Goal: Task Accomplishment & Management: Complete application form

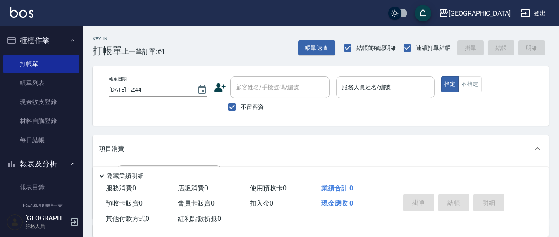
drag, startPoint x: 372, startPoint y: 68, endPoint x: 370, endPoint y: 85, distance: 16.7
click at [372, 68] on div "帳單日期 [DATE] 12:44 顧客姓名/手機號碼/編號 顧客姓名/手機號碼/編號 不留客資 服務人員姓名/編號 服務人員姓名/編號 指定 不指定" at bounding box center [321, 96] width 456 height 59
click at [371, 85] on div "服務人員姓名/編號 服務人員姓名/編號" at bounding box center [385, 87] width 98 height 22
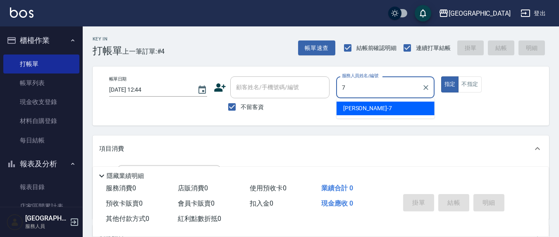
type input "7"
type button "true"
type input "[PERSON_NAME]7"
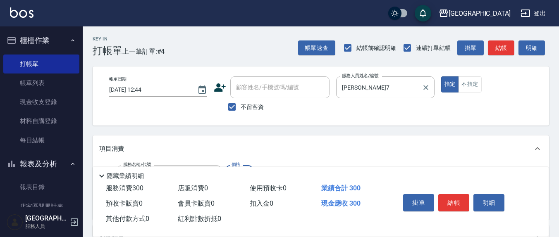
type input "[PERSON_NAME]洗髮精(210)"
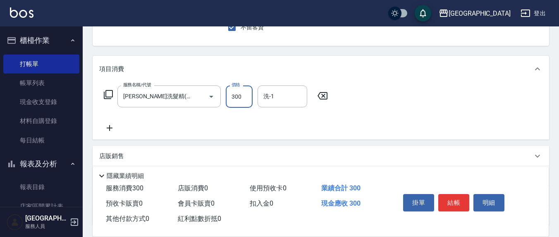
scroll to position [86, 0]
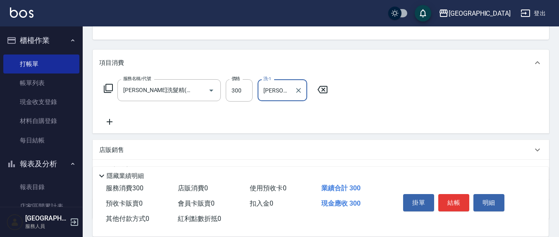
type input "[PERSON_NAME]-22"
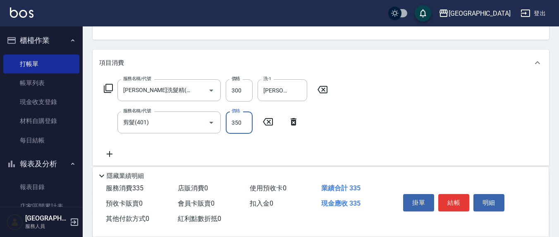
type input "350"
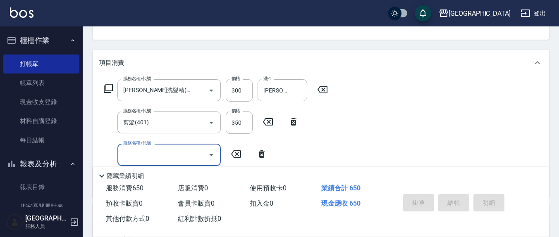
type input "[DATE] 18:25"
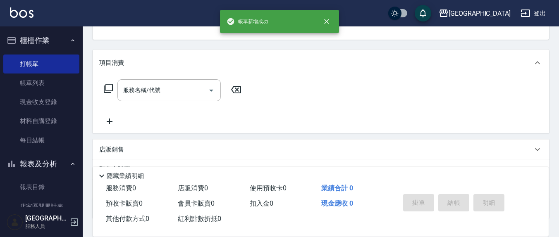
scroll to position [80, 0]
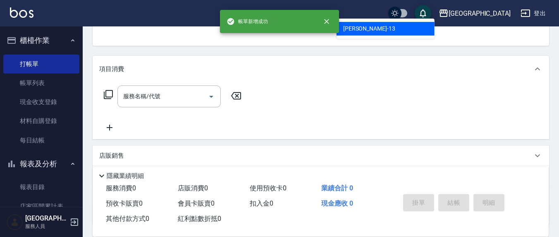
type input "[PERSON_NAME]-13"
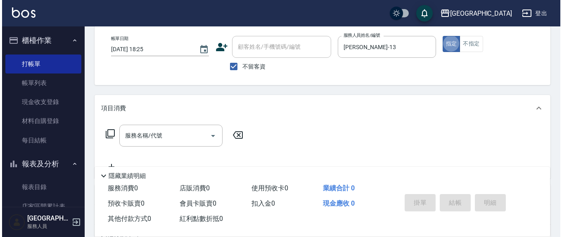
scroll to position [0, 0]
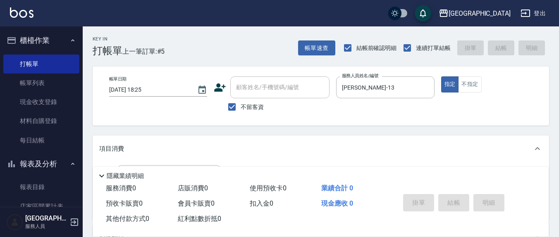
click at [249, 106] on span "不留客資" at bounding box center [251, 107] width 23 height 9
click at [240, 106] on input "不留客資" at bounding box center [231, 106] width 17 height 17
checkbox input "false"
click at [260, 94] on input "顧客姓名/手機號碼/編號" at bounding box center [273, 87] width 79 height 14
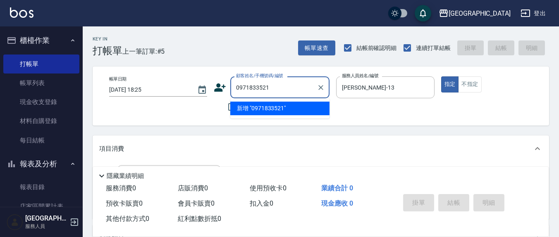
click at [245, 109] on li "新增 "0971833521"" at bounding box center [279, 109] width 99 height 14
type input "0971833521"
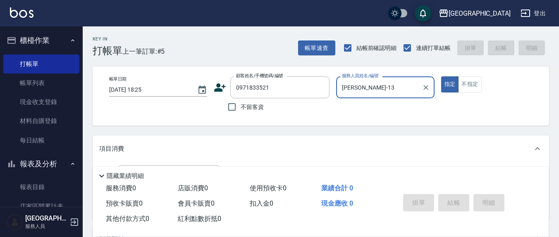
click at [221, 87] on icon at bounding box center [220, 87] width 12 height 12
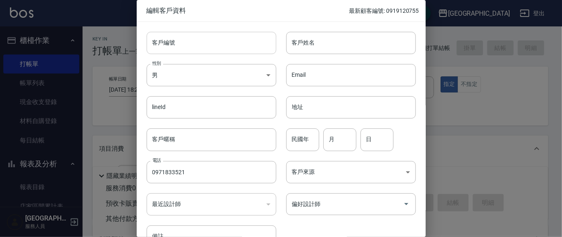
type input "0971833521"
click at [312, 42] on input "客戶姓名" at bounding box center [351, 43] width 130 height 22
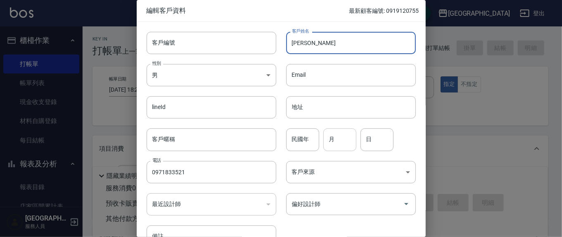
type input "[PERSON_NAME]"
click at [335, 138] on input "月" at bounding box center [339, 139] width 33 height 22
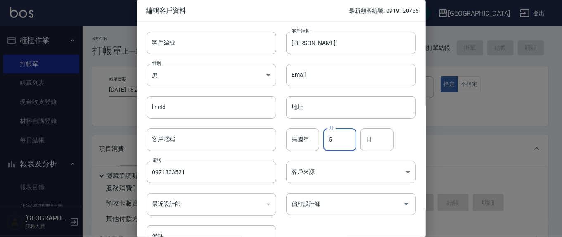
type input "5"
type input "21"
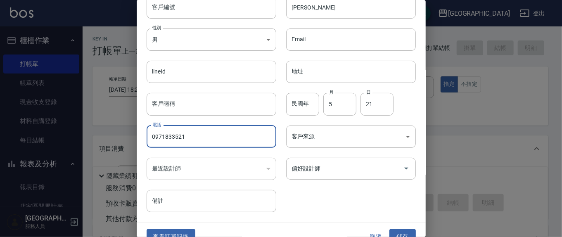
scroll to position [49, 0]
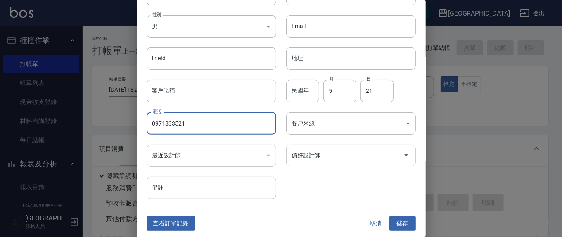
click at [348, 155] on input "偏好設計師" at bounding box center [345, 155] width 110 height 14
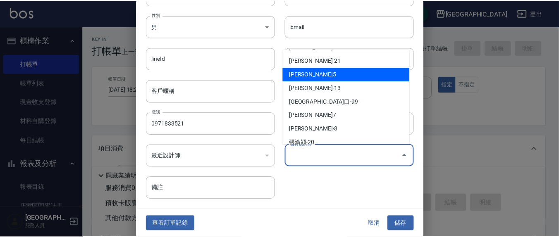
scroll to position [48, 0]
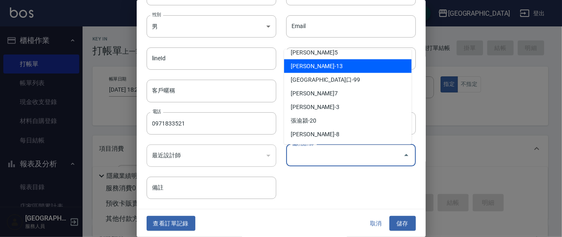
click at [312, 64] on li "[PERSON_NAME]-13" at bounding box center [348, 66] width 128 height 14
type input "[PERSON_NAME]"
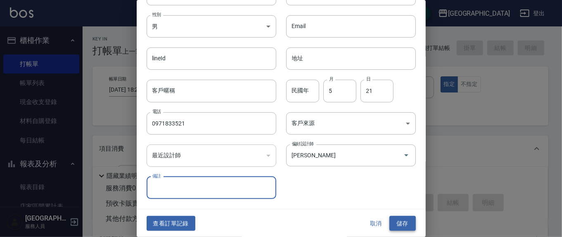
click at [404, 222] on button "儲存" at bounding box center [403, 223] width 26 height 15
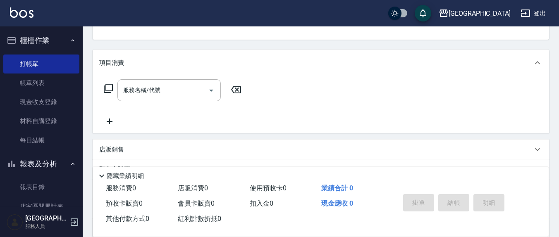
scroll to position [0, 0]
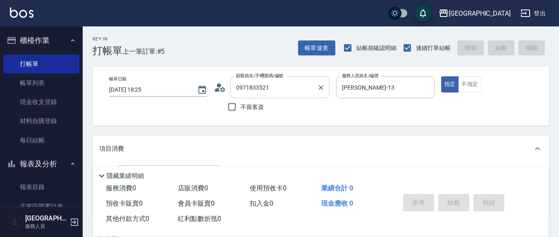
click at [314, 86] on div "0971833521 顧客姓名/手機號碼/編號" at bounding box center [279, 87] width 99 height 22
click at [326, 88] on div "0971833521 顧客姓名/手機號碼/編號" at bounding box center [279, 87] width 99 height 22
click at [322, 88] on icon "Clear" at bounding box center [320, 87] width 8 height 8
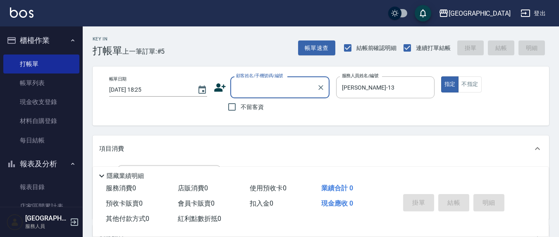
click at [276, 86] on input "顧客姓名/手機號碼/編號" at bounding box center [273, 87] width 79 height 14
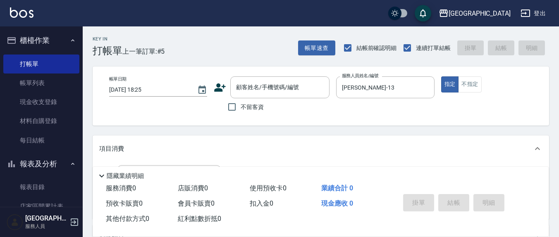
click at [291, 115] on div "不留客資" at bounding box center [272, 106] width 116 height 17
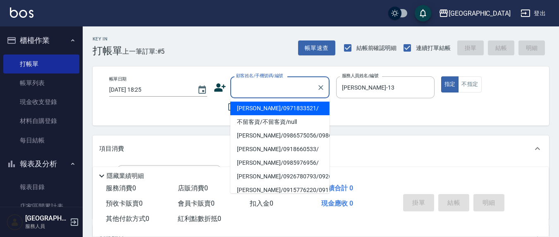
click at [282, 88] on div "顧客姓名/手機號碼/編號 顧客姓名/手機號碼/編號" at bounding box center [279, 87] width 99 height 22
click at [276, 105] on li "[PERSON_NAME]/0971833521/" at bounding box center [279, 109] width 99 height 14
type input "[PERSON_NAME]/0971833521/"
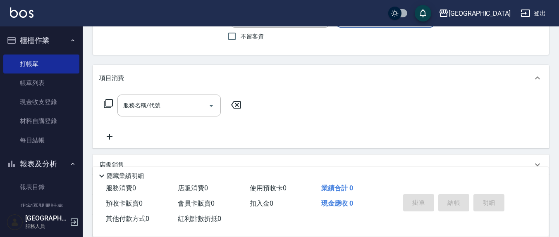
scroll to position [86, 0]
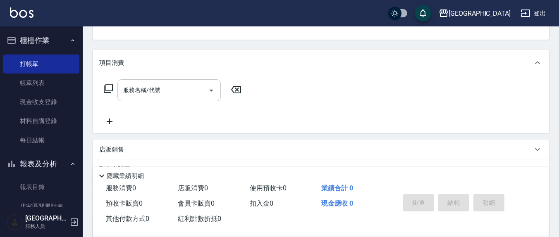
click at [167, 92] on input "服務名稱/代號" at bounding box center [162, 90] width 83 height 14
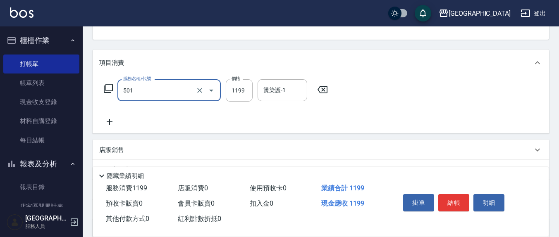
type input "染髮(501)"
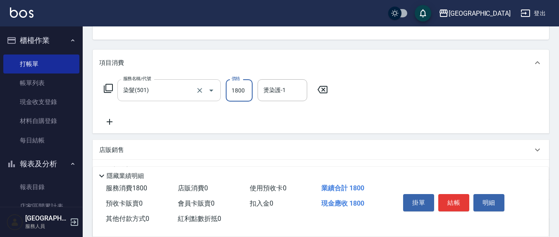
type input "1800"
type input "[PERSON_NAME]-8"
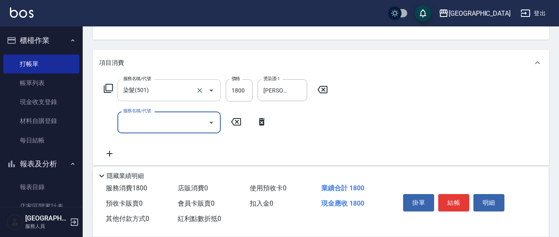
type input "5"
type input "(1236)設計師(703)"
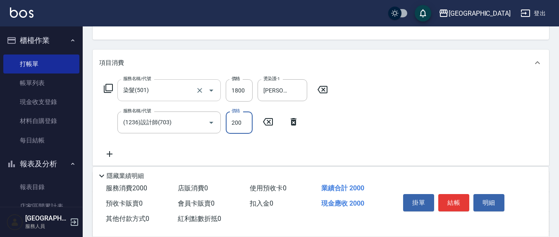
type input "200"
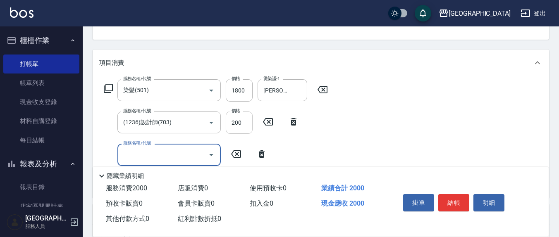
click at [240, 122] on input "200" at bounding box center [239, 123] width 27 height 22
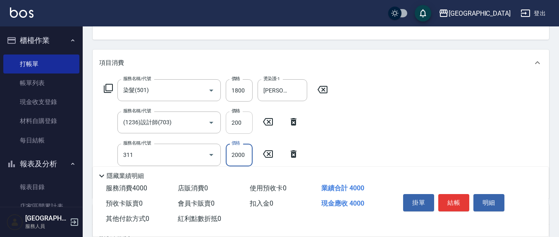
type input "生化離子燙2000(311)"
type input "1800"
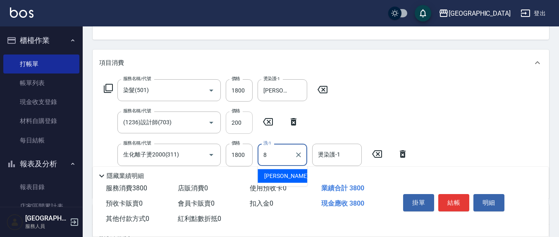
type input "[PERSON_NAME]-8"
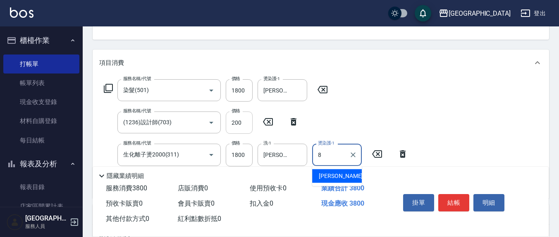
type input "[PERSON_NAME]-8"
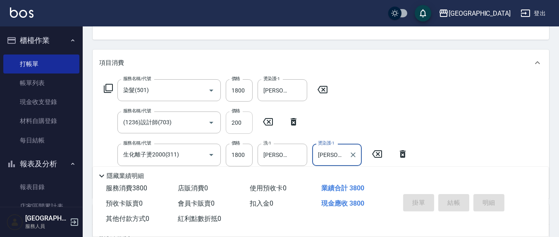
type input "[DATE] 18:27"
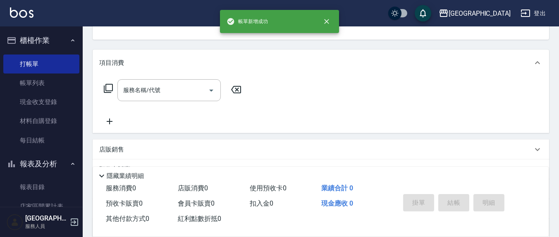
scroll to position [80, 0]
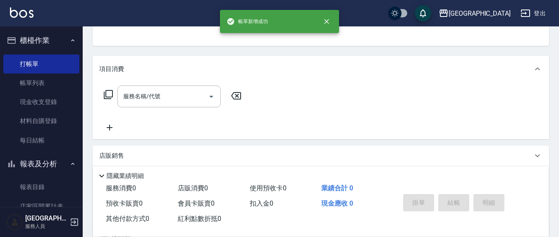
type input "[PERSON_NAME]/0971833521/"
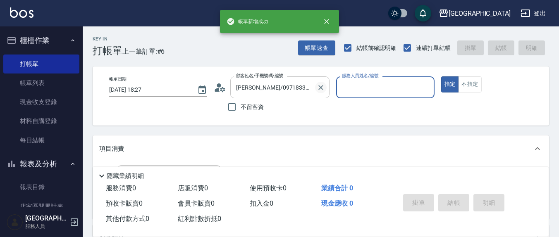
click at [321, 88] on icon "Clear" at bounding box center [320, 87] width 5 height 5
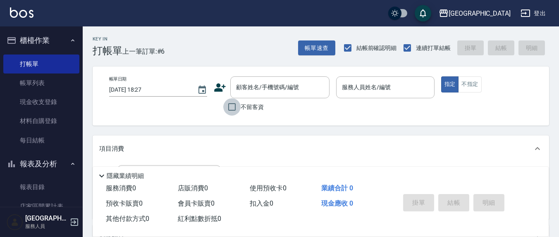
click at [230, 103] on input "不留客資" at bounding box center [231, 106] width 17 height 17
checkbox input "true"
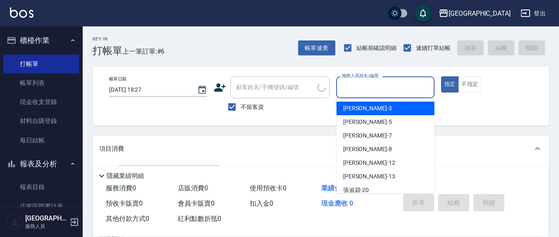
click at [345, 90] on input "服務人員姓名/編號" at bounding box center [385, 87] width 90 height 14
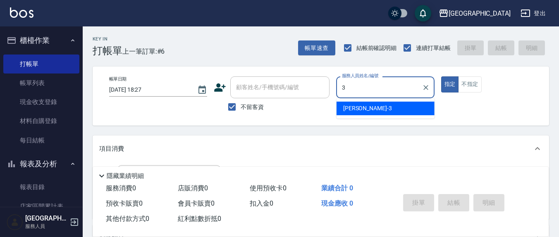
type input "[PERSON_NAME]-3"
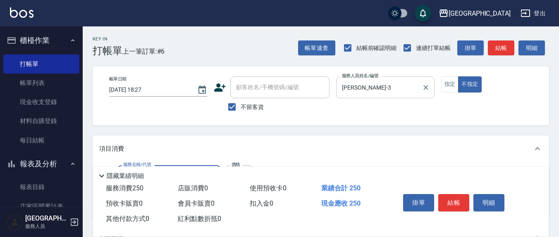
type input "洗髮(201)"
type input "[PERSON_NAME]-22"
type input "剪髮(401)"
type input "200"
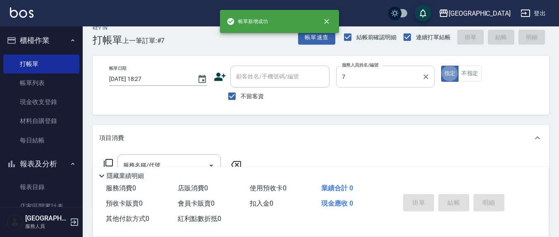
type input "[PERSON_NAME]7"
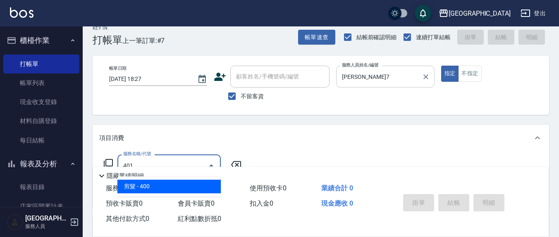
type input "剪髮(401)"
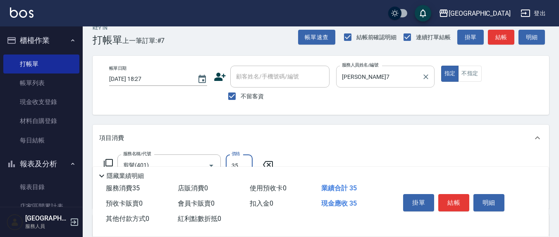
type input "350"
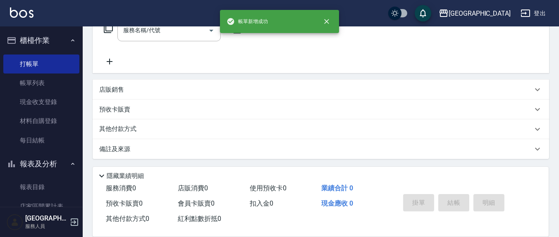
scroll to position [0, 0]
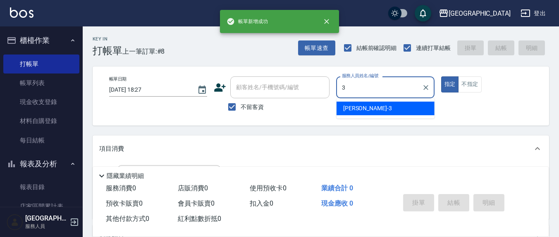
type input "[PERSON_NAME]-3"
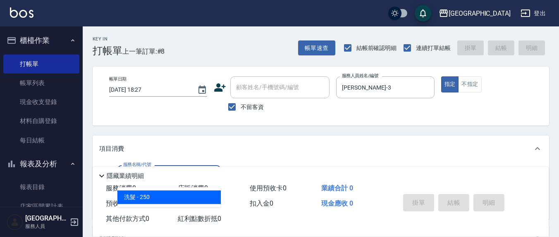
type input "洗髮(201)"
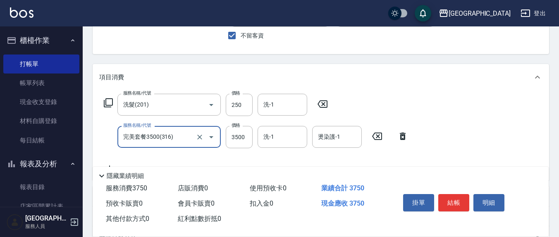
scroll to position [86, 0]
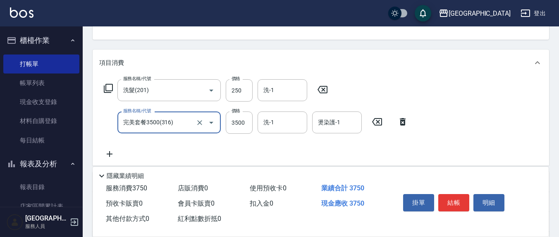
type input "完美套餐3500(316)"
click at [404, 124] on icon at bounding box center [403, 121] width 6 height 7
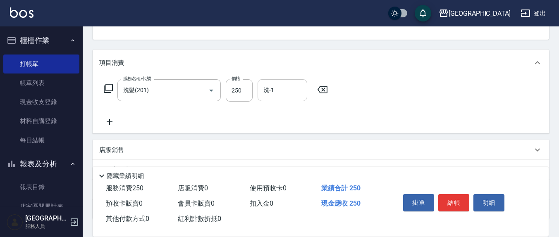
click at [280, 94] on input "洗-1" at bounding box center [282, 90] width 42 height 14
type input "[PERSON_NAME]-3"
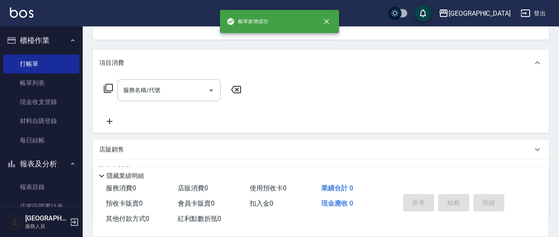
scroll to position [80, 0]
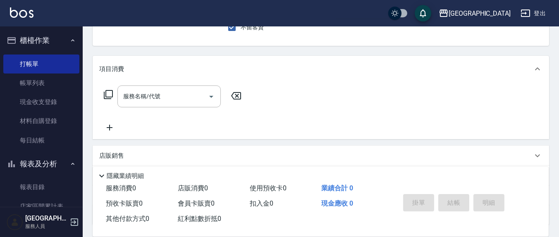
type input "[PERSON_NAME]-13"
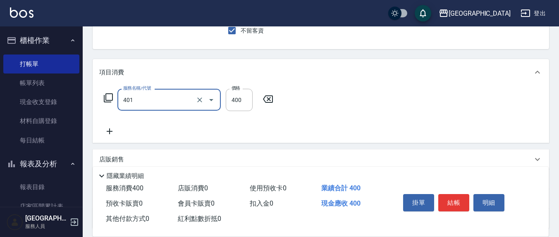
type input "剪髮(401)"
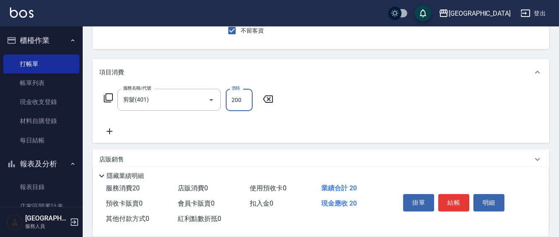
type input "200"
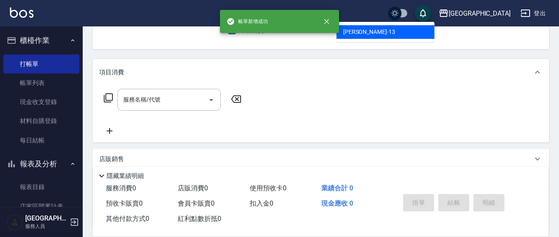
type input "[PERSON_NAME]-13"
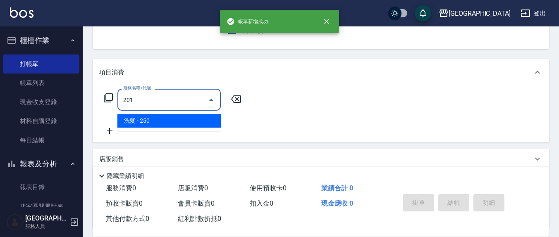
type input "洗髮(201)"
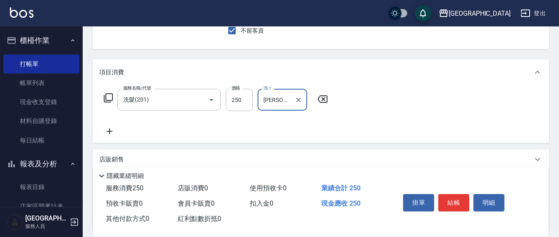
type input "[PERSON_NAME]-8"
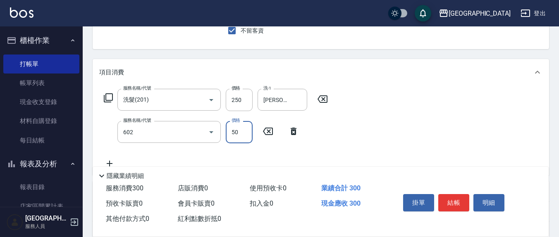
type input "上.吹捲(602)"
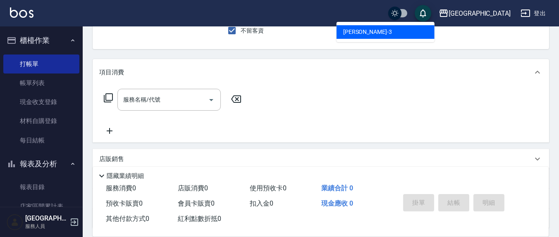
type input "[PERSON_NAME]-3"
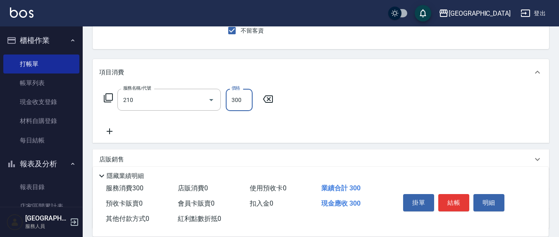
type input "[PERSON_NAME]洗髮精(210)"
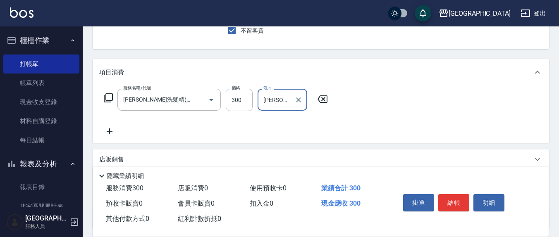
type input "[PERSON_NAME]-21"
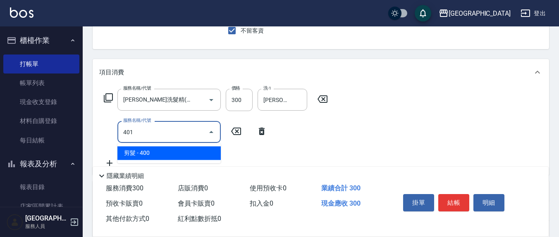
type input "剪髮(401)"
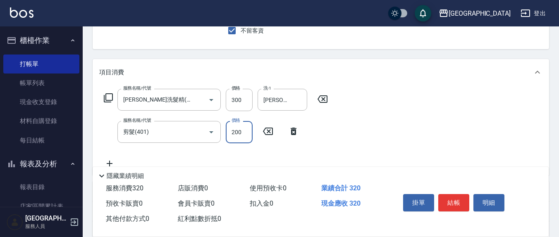
type input "200"
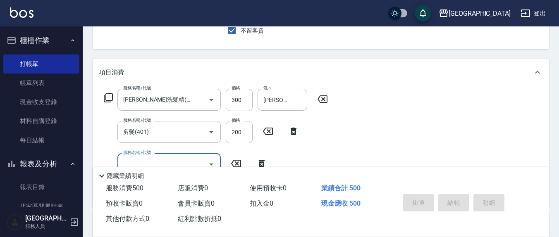
type input "[DATE] 18:28"
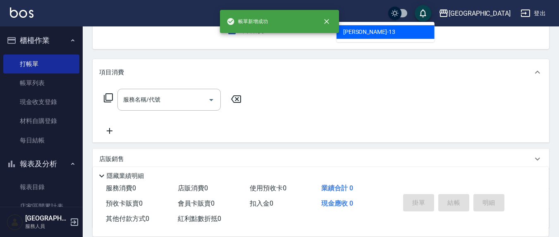
type input "[PERSON_NAME]-13"
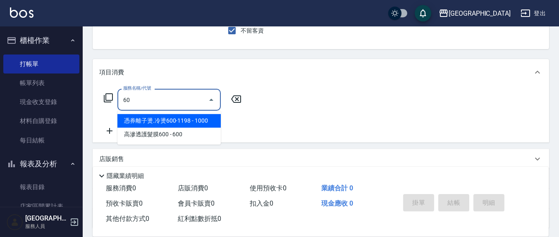
type input "6"
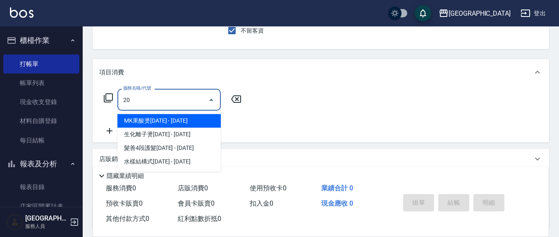
type input "2"
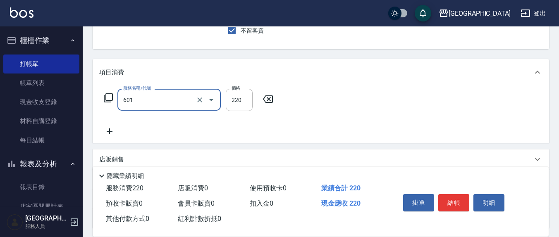
type input "單梳(601)"
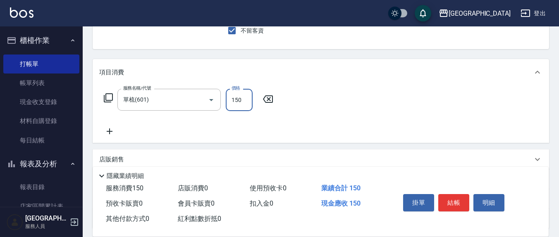
type input "150"
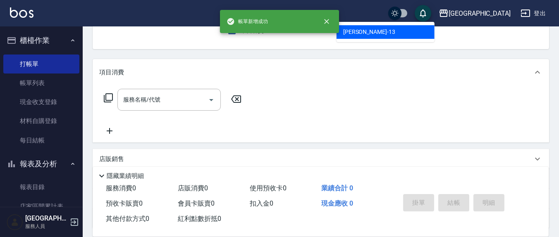
type input "[PERSON_NAME]-13"
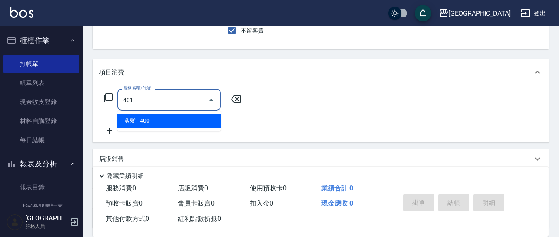
type input "剪髮(401)"
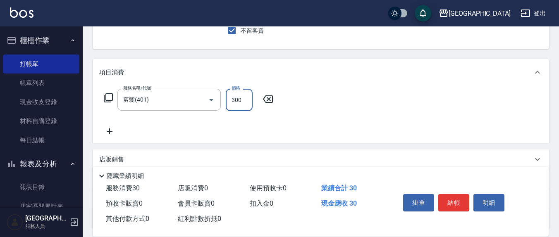
type input "300"
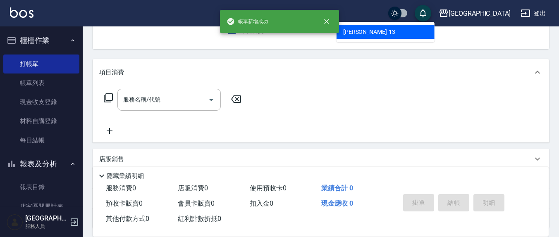
type input "[PERSON_NAME]-13"
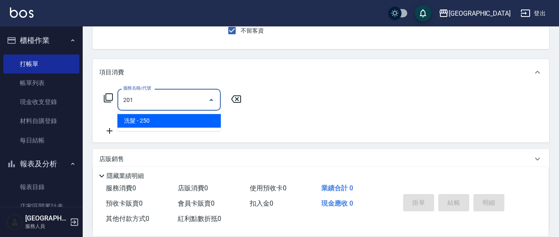
type input "洗髮(201)"
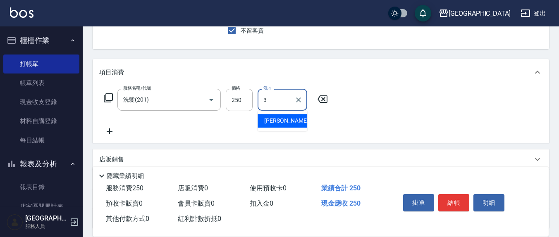
type input "[PERSON_NAME]-3"
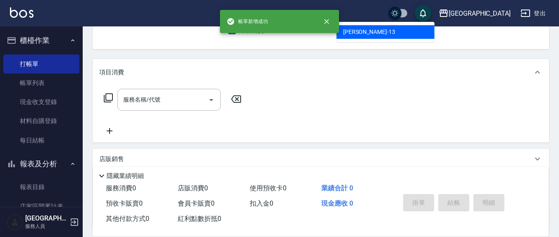
type input "[PERSON_NAME]-13"
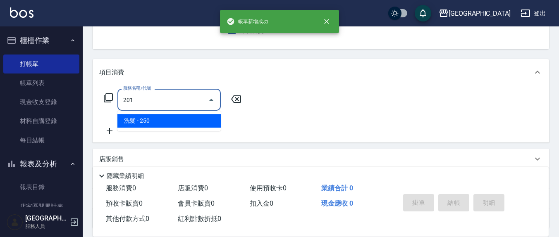
type input "洗髮(201)"
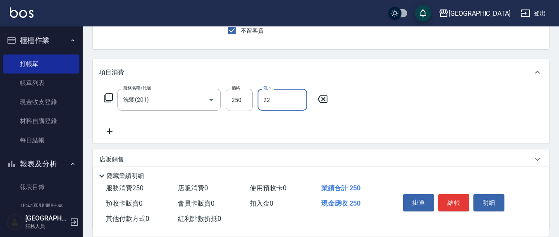
type input "[PERSON_NAME]-22"
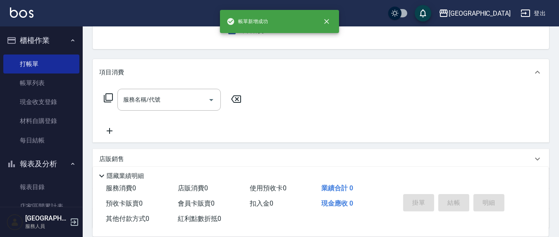
type input "[PERSON_NAME]-13"
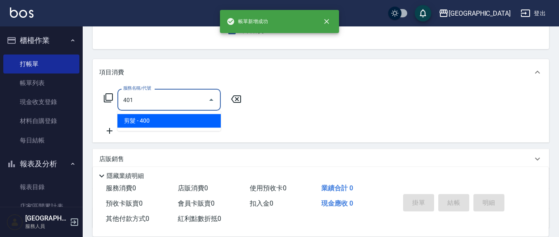
type input "剪髮(401)"
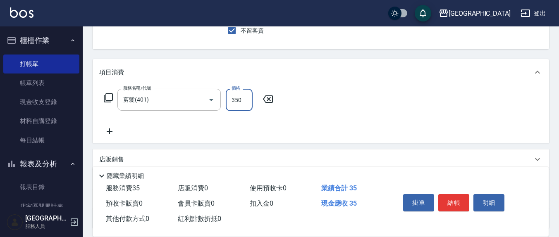
type input "350"
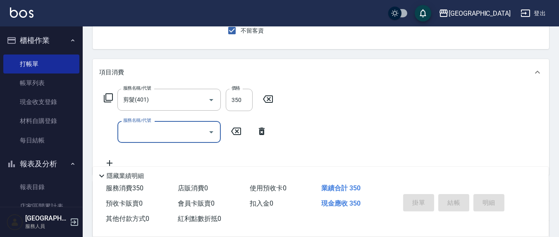
type input "[DATE] 18:29"
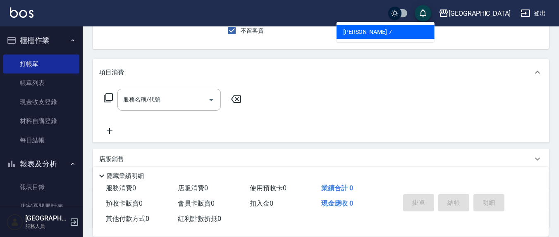
type input "[PERSON_NAME]7"
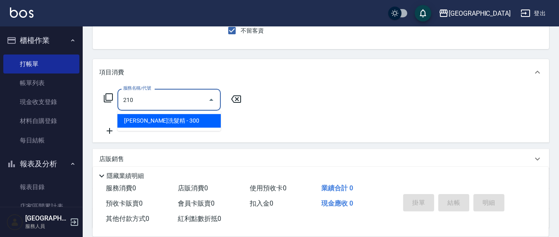
type input "[PERSON_NAME]洗髮精(210)"
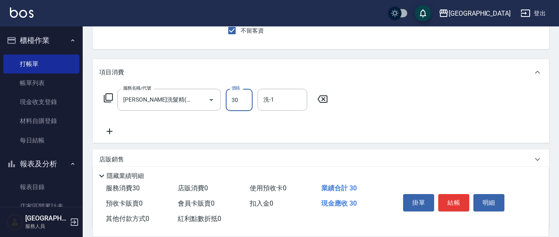
type input "300"
type input "[PERSON_NAME]-22"
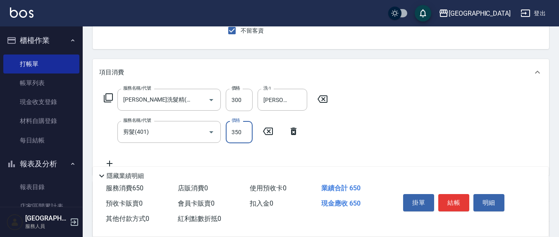
drag, startPoint x: 249, startPoint y: 127, endPoint x: 226, endPoint y: 128, distance: 22.8
click at [226, 128] on input "350" at bounding box center [239, 132] width 27 height 22
type input "300"
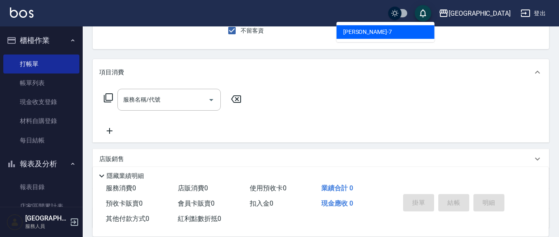
type input "[PERSON_NAME]7"
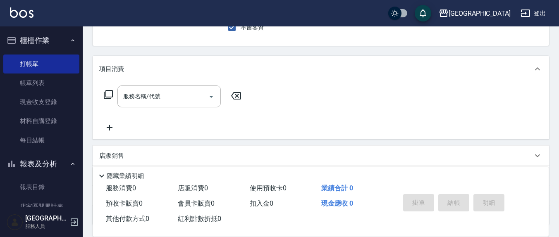
scroll to position [86, 0]
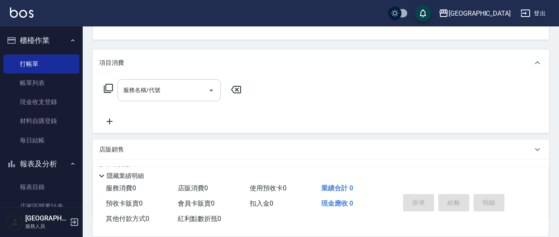
click at [171, 82] on div "服務名稱/代號" at bounding box center [168, 90] width 103 height 22
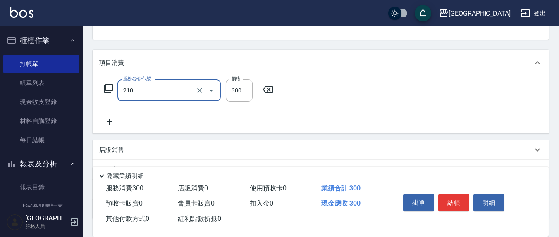
type input "[PERSON_NAME]洗髮精(210)"
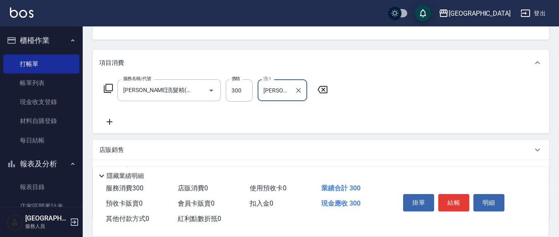
type input "[PERSON_NAME]-21"
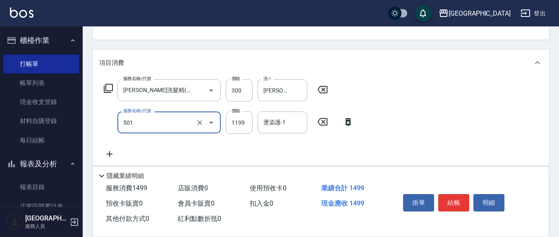
type input "染髮(501)"
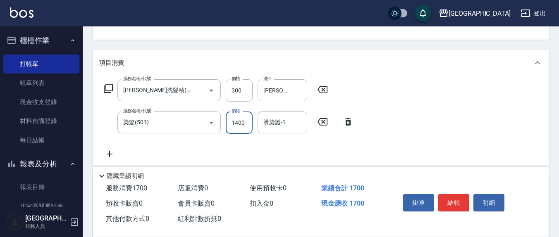
type input "1400"
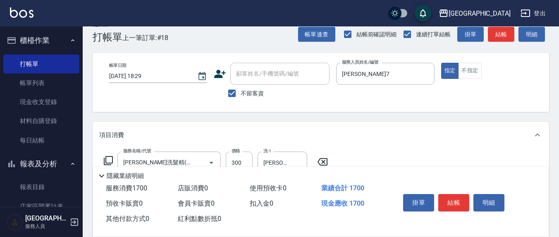
scroll to position [0, 0]
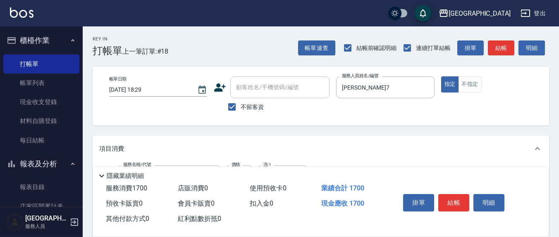
type input "[PERSON_NAME]7"
click at [251, 100] on label "不留客資" at bounding box center [243, 106] width 40 height 17
click at [240, 100] on input "不留客資" at bounding box center [231, 106] width 17 height 17
checkbox input "false"
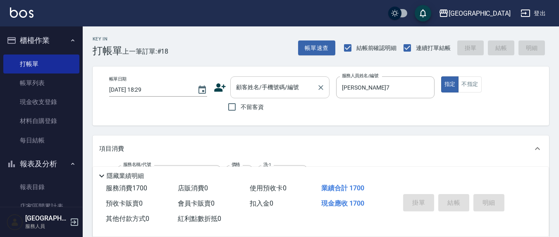
click at [266, 91] on div "顧客姓名/手機號碼/編號 顧客姓名/手機號碼/編號" at bounding box center [279, 87] width 99 height 22
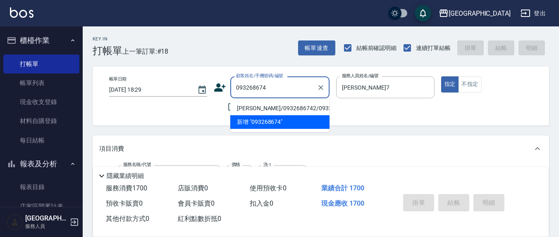
click at [278, 112] on li "[PERSON_NAME]/0932686742/0932686742" at bounding box center [279, 109] width 99 height 14
type input "[PERSON_NAME]/0932686742/0932686742"
